Goal: Task Accomplishment & Management: Use online tool/utility

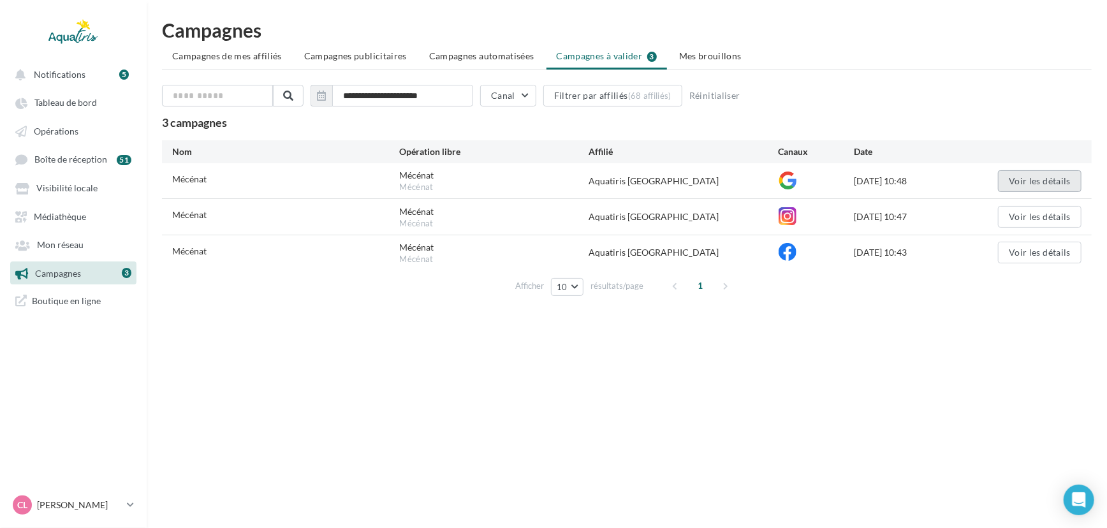
click at [1023, 177] on button "Voir les détails" at bounding box center [1040, 181] width 84 height 22
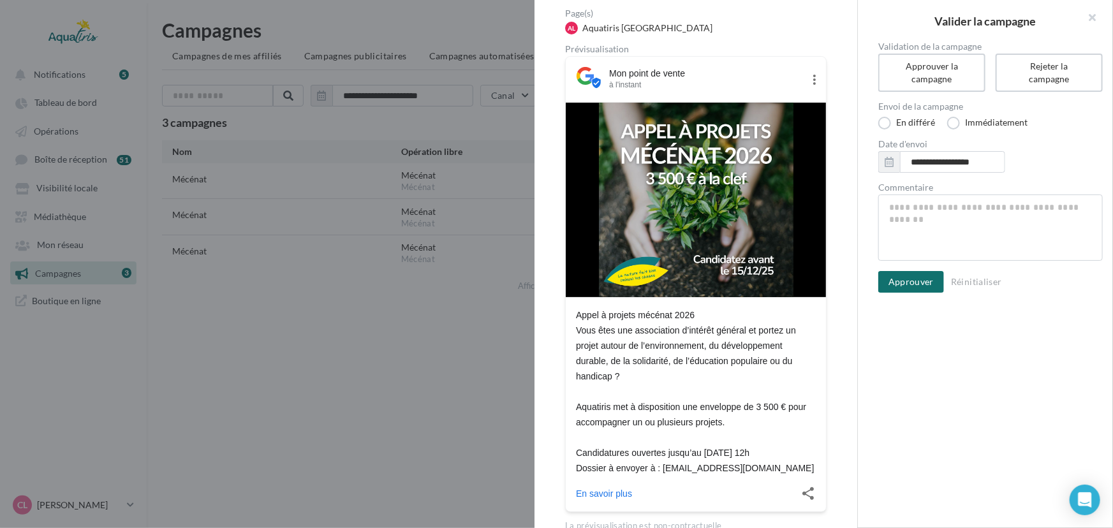
scroll to position [99, 0]
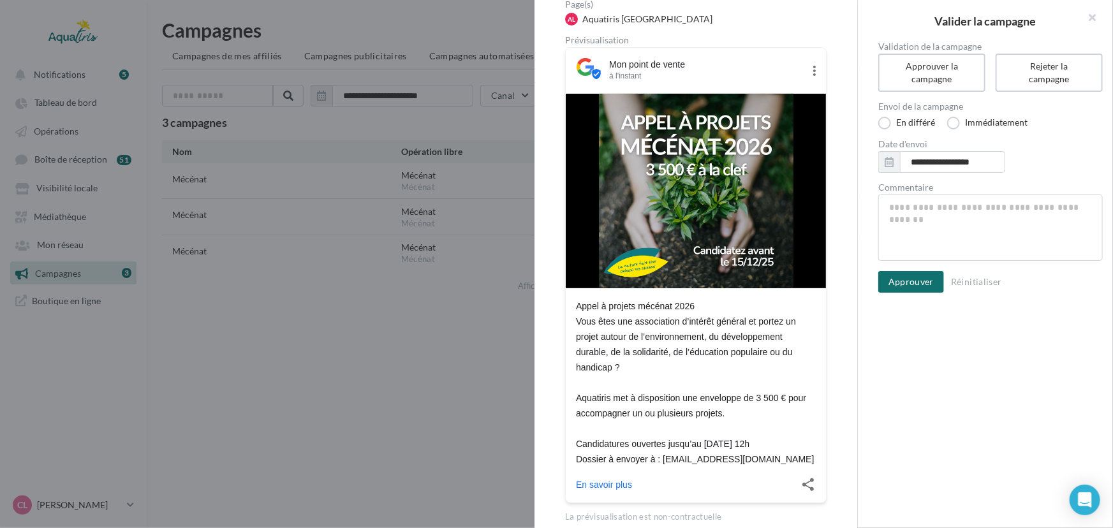
drag, startPoint x: 857, startPoint y: 137, endPoint x: 832, endPoint y: 242, distance: 108.1
click at [832, 242] on div "Nom de campagne Mécénat Statut de validation En attente Page(s) AL Aquatiris [G…" at bounding box center [695, 264] width 323 height 528
click at [899, 362] on div "**********" at bounding box center [990, 277] width 265 height 471
click at [916, 283] on button "Approuver" at bounding box center [911, 282] width 66 height 22
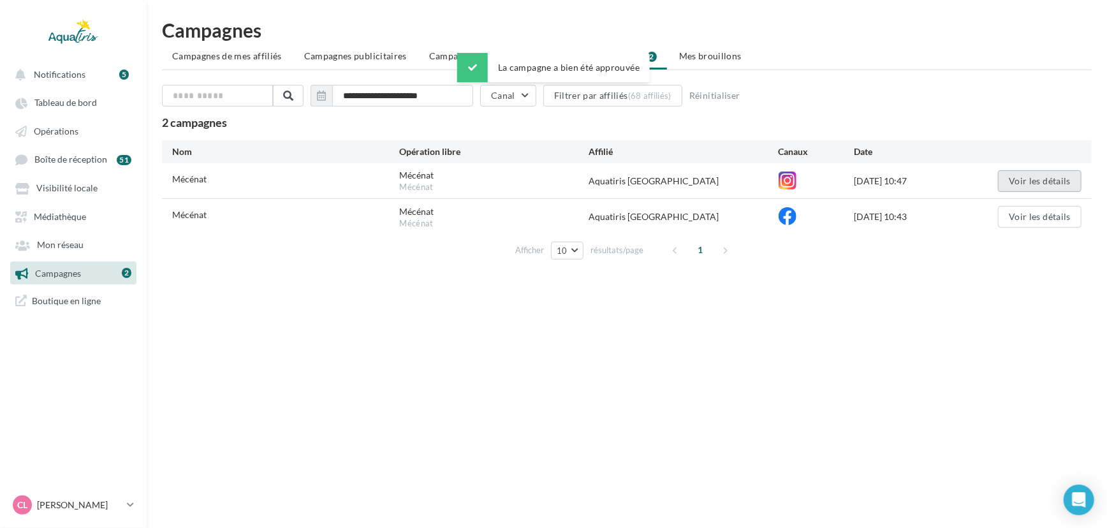
click at [1020, 185] on button "Voir les détails" at bounding box center [1040, 181] width 84 height 22
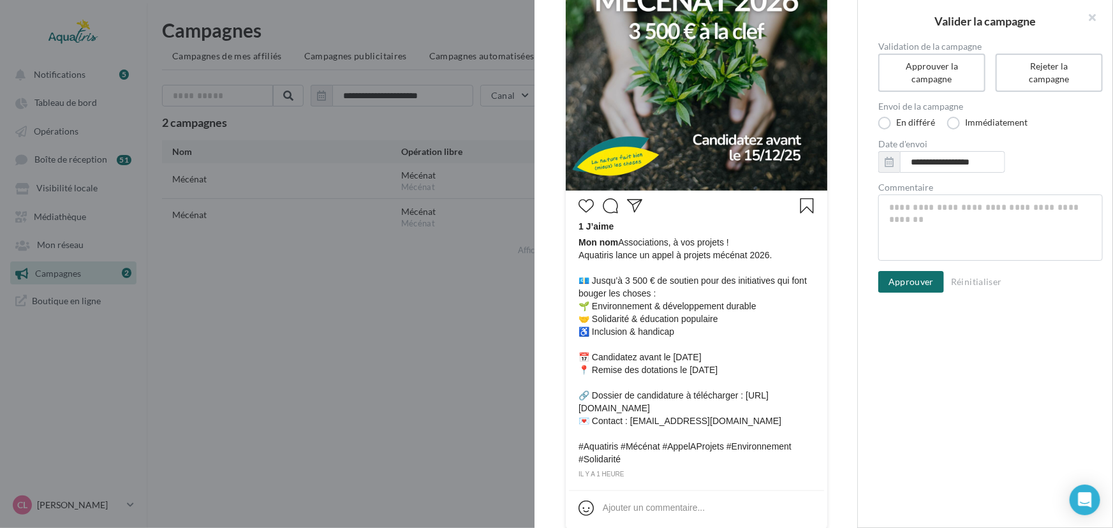
scroll to position [305, 0]
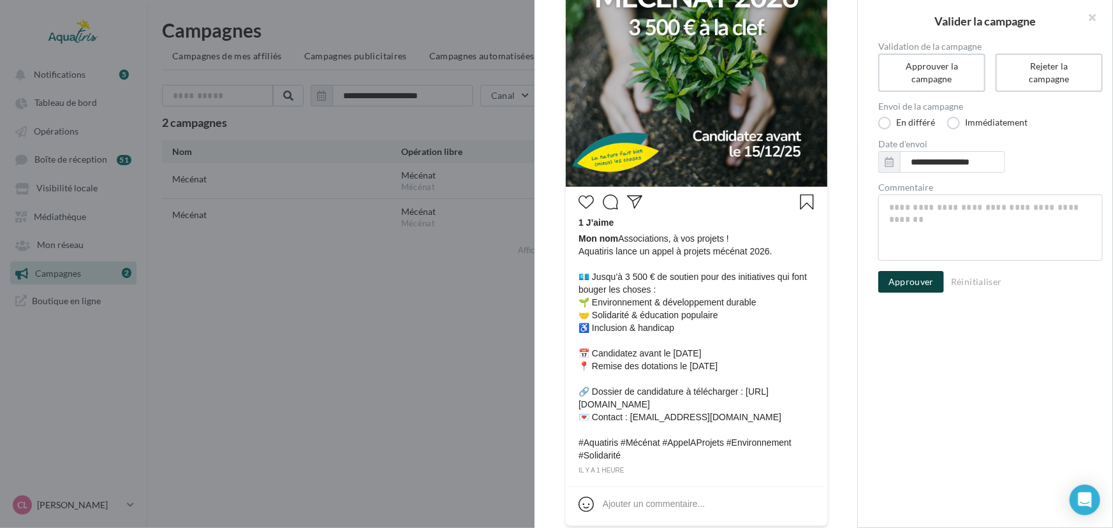
click at [931, 284] on button "Approuver" at bounding box center [911, 282] width 66 height 22
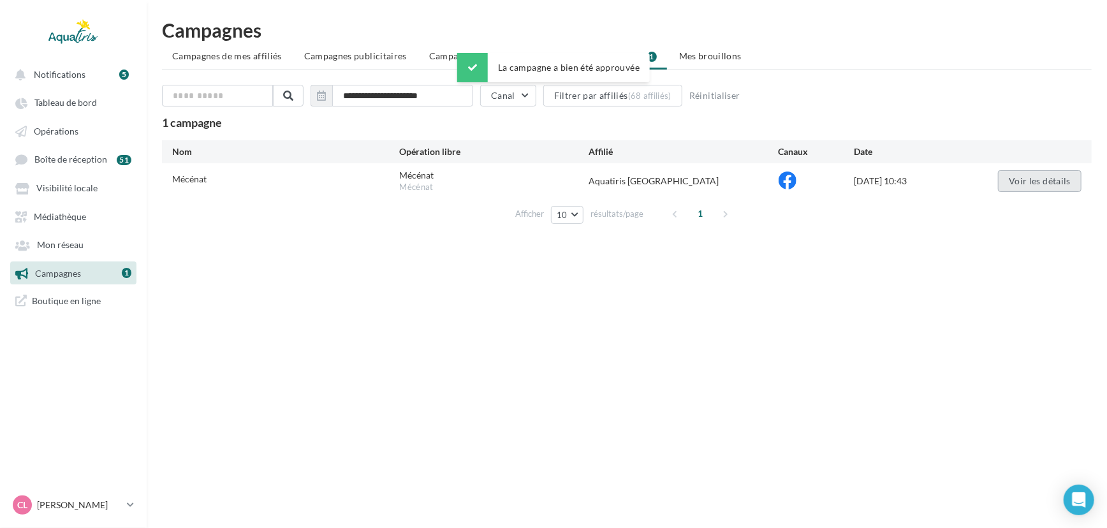
click at [1031, 180] on button "Voir les détails" at bounding box center [1040, 181] width 84 height 22
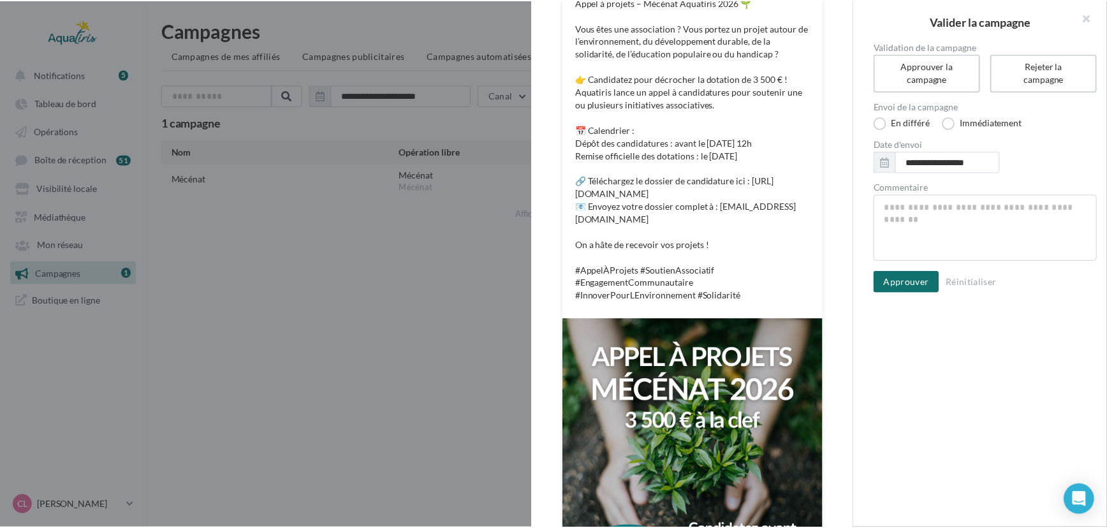
scroll to position [331, 0]
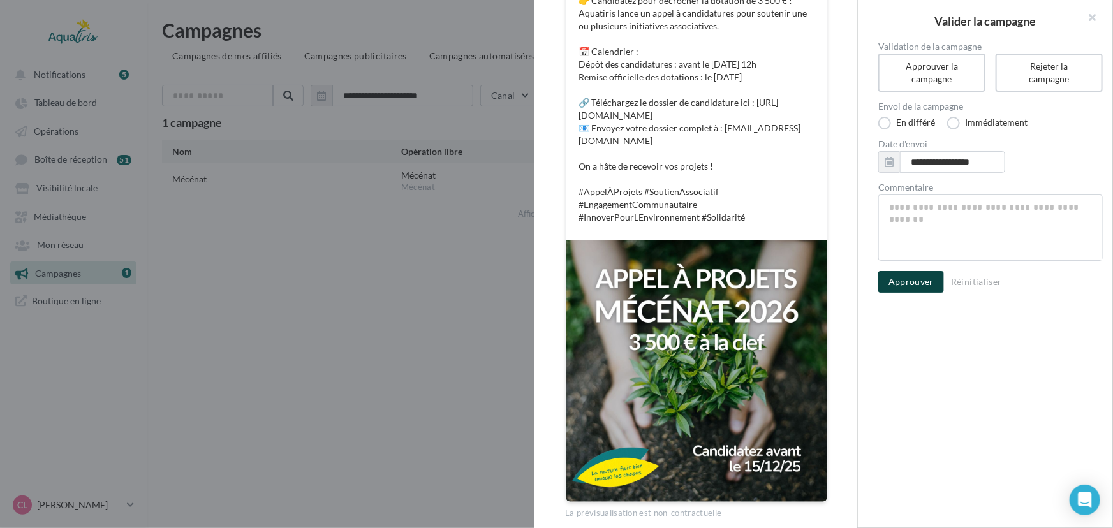
click at [928, 271] on button "Approuver" at bounding box center [911, 282] width 66 height 22
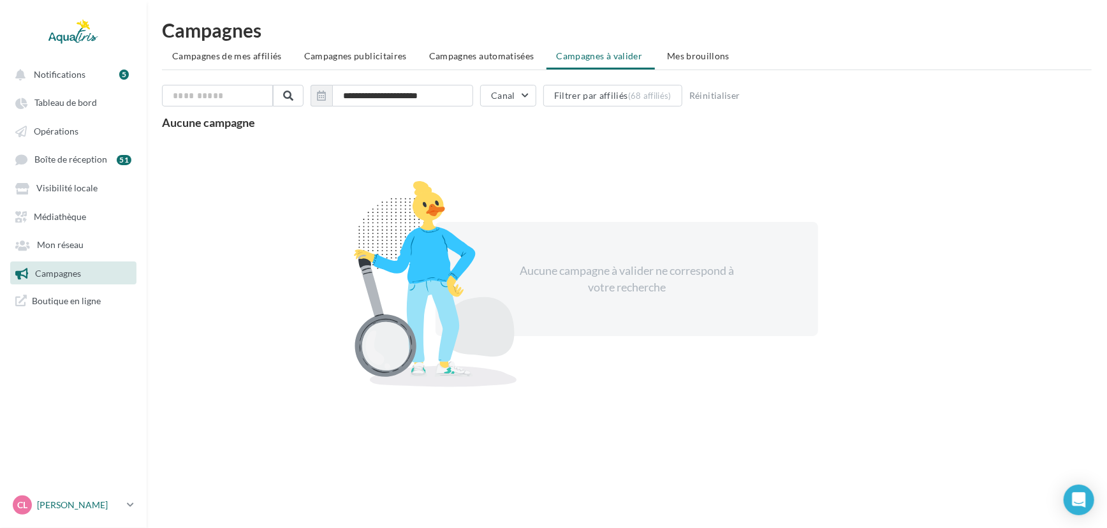
click at [72, 497] on div "CL [PERSON_NAME] [EMAIL_ADDRESS][DOMAIN_NAME]" at bounding box center [67, 504] width 109 height 19
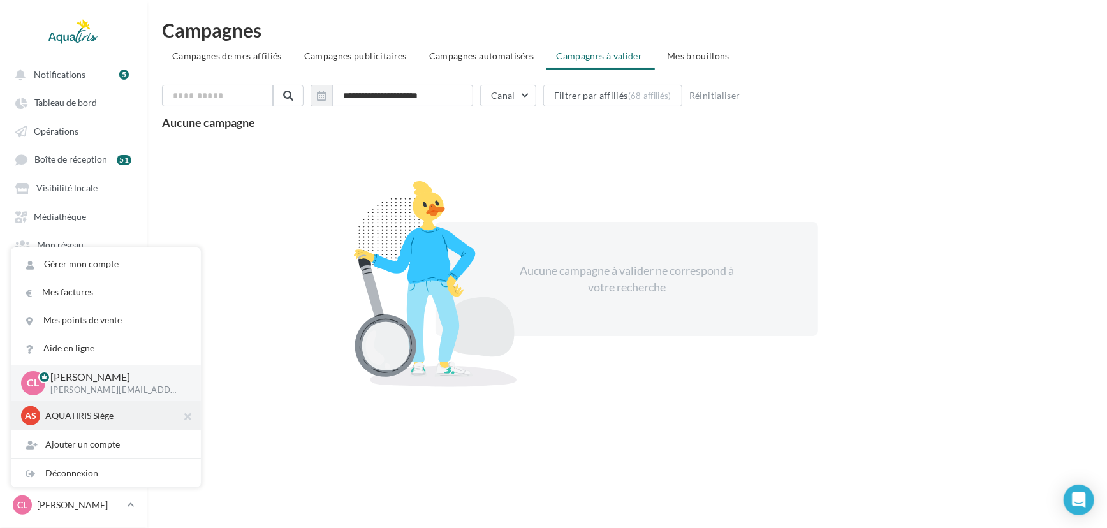
click at [89, 414] on p "AQUATIRIS Siège" at bounding box center [115, 415] width 140 height 13
